Goal: Navigation & Orientation: Find specific page/section

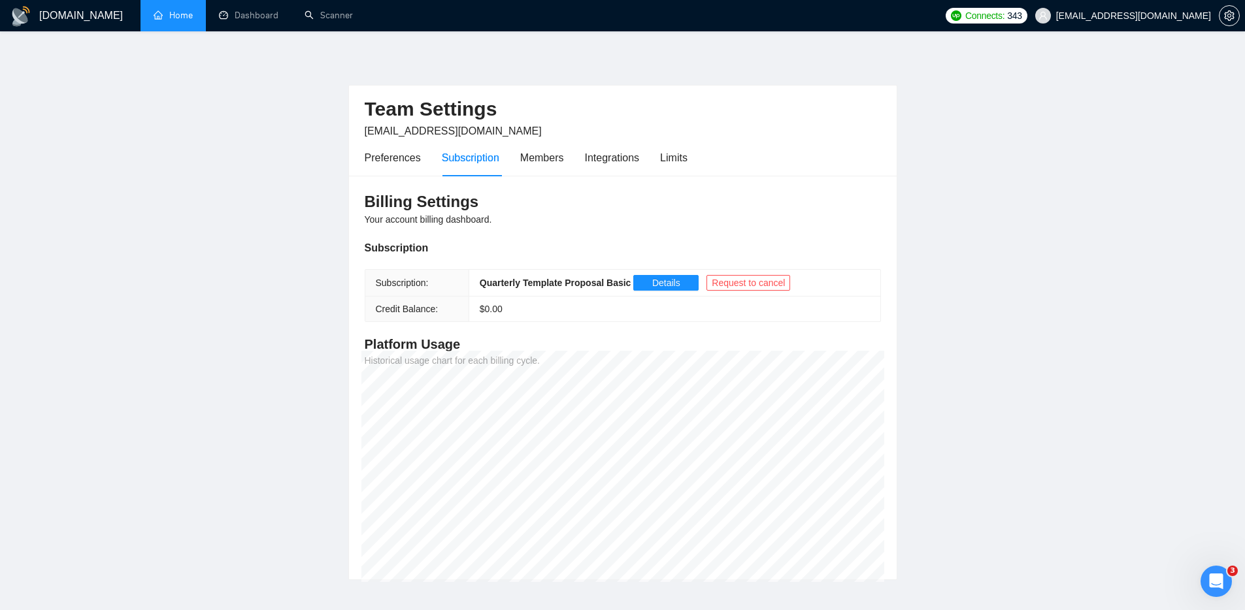
click at [158, 10] on link "Home" at bounding box center [173, 15] width 39 height 11
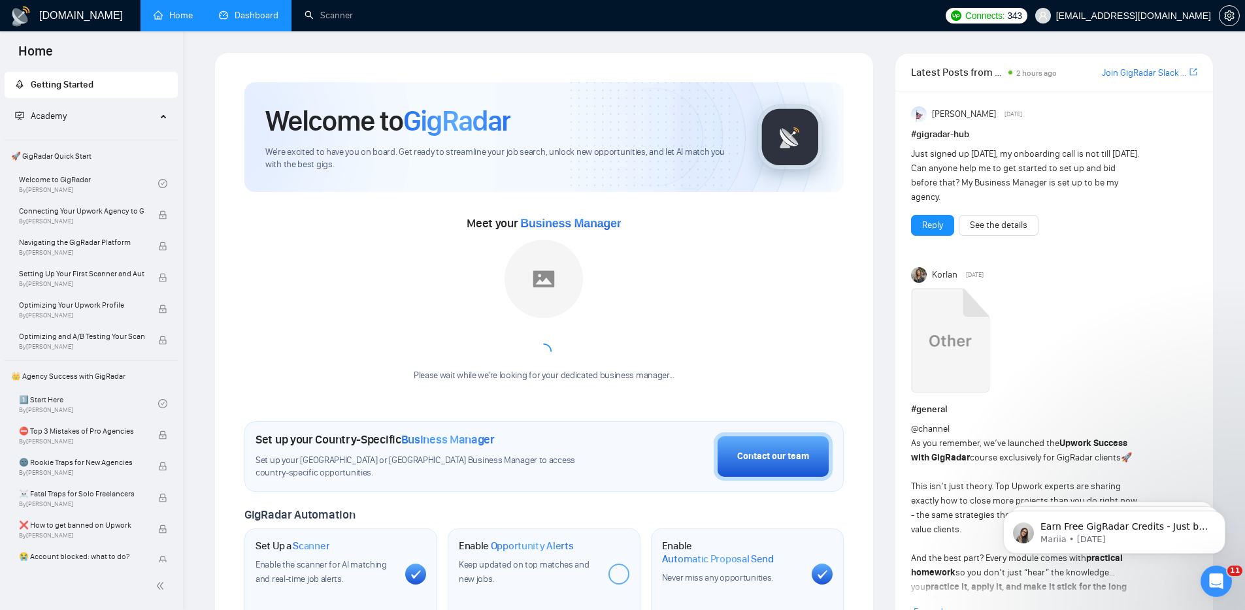
click at [278, 21] on link "Dashboard" at bounding box center [248, 15] width 59 height 11
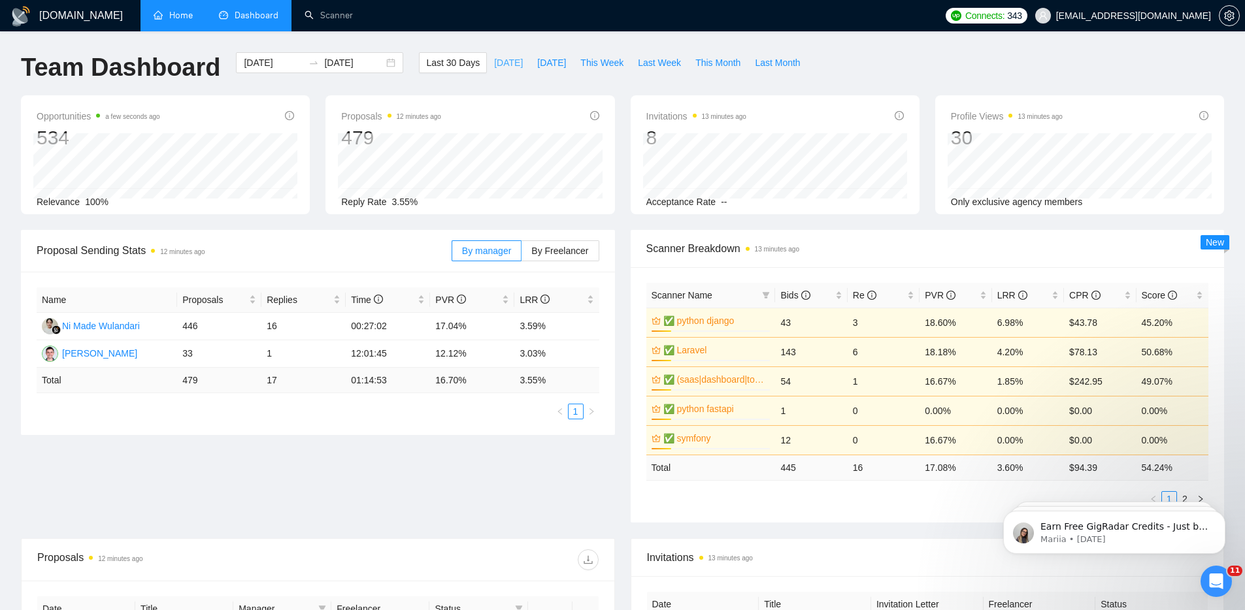
click at [499, 62] on span "Today" at bounding box center [508, 63] width 29 height 14
type input "2025-08-28"
